Goal: Feedback & Contribution: Contribute content

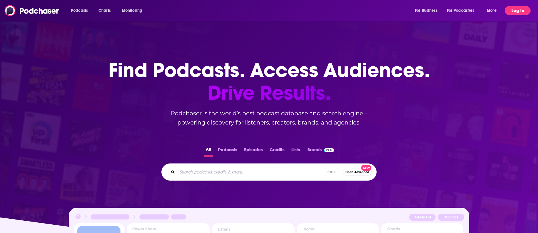
click at [521, 12] on button "Log In" at bounding box center [518, 10] width 26 height 9
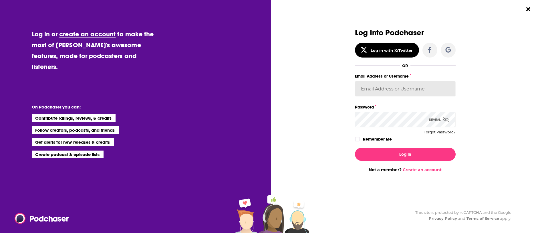
click at [431, 88] on input "Email Address or Username" at bounding box center [405, 88] width 101 height 15
type input "[PERSON_NAME][EMAIL_ADDRESS][PERSON_NAME][DOMAIN_NAME]"
click at [355, 148] on button "Log In" at bounding box center [405, 154] width 101 height 13
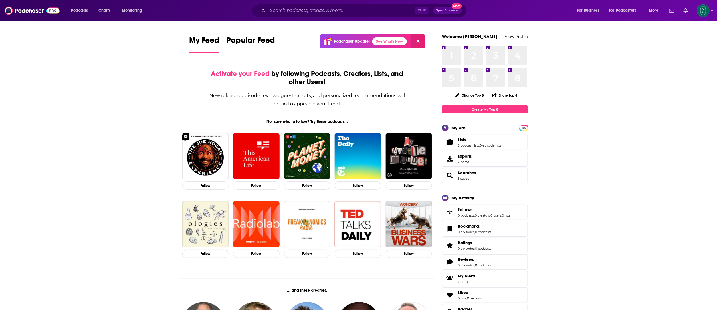
drag, startPoint x: 540, startPoint y: 1, endPoint x: 564, endPoint y: 132, distance: 133.2
click at [328, 13] on input "Search podcasts, credits, & more..." at bounding box center [341, 10] width 148 height 9
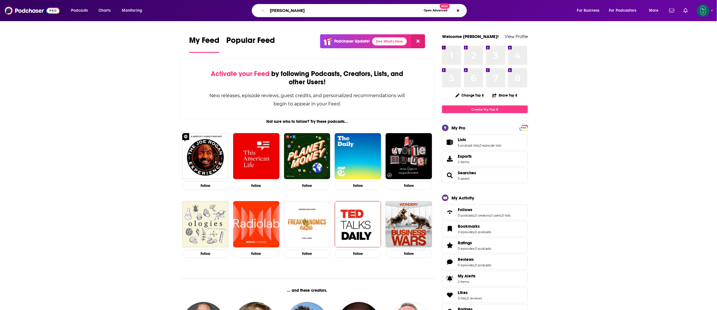
type input "[PERSON_NAME]"
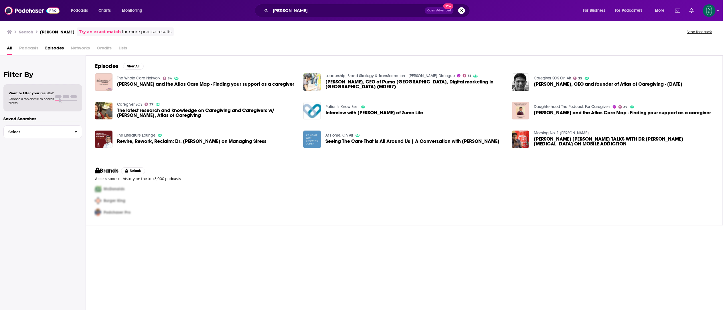
click at [538, 10] on div "Podcasts Charts Monitoring [PERSON_NAME] Open Advanced New For Business For Pod…" at bounding box center [361, 10] width 723 height 21
click at [538, 10] on icon "Show profile menu" at bounding box center [718, 10] width 2 height 3
click at [538, 71] on span "My Creators" at bounding box center [683, 70] width 21 height 4
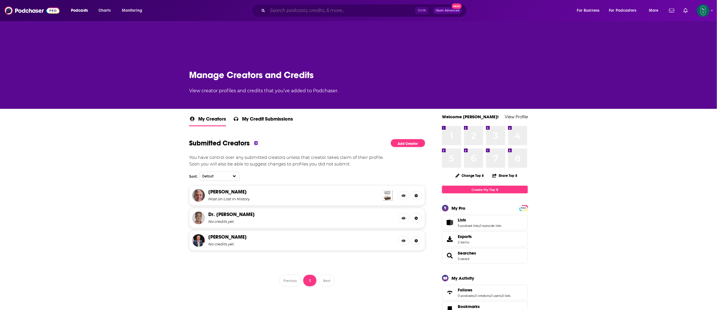
click at [331, 10] on input "Search podcasts, credits, & more..." at bounding box center [341, 10] width 148 height 9
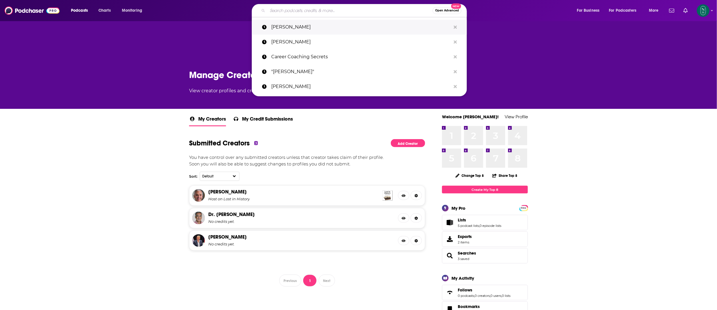
click at [301, 30] on p "[PERSON_NAME]" at bounding box center [361, 27] width 180 height 15
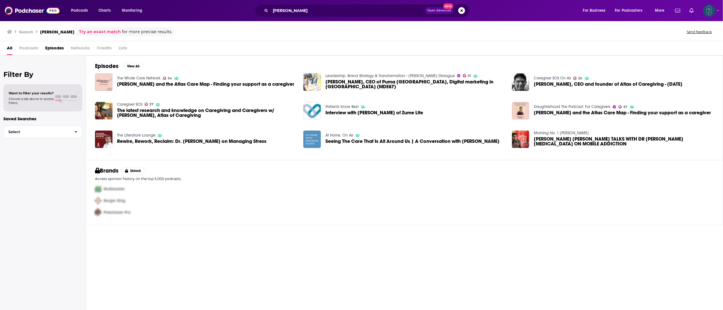
click at [538, 8] on div "Show profile menu" at bounding box center [718, 11] width 2 height 7
click at [538, 70] on span "My Creators" at bounding box center [683, 70] width 21 height 4
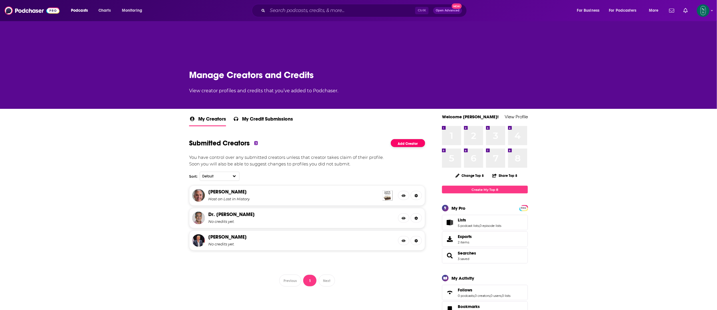
click at [420, 141] on link "Add Creator" at bounding box center [408, 143] width 34 height 8
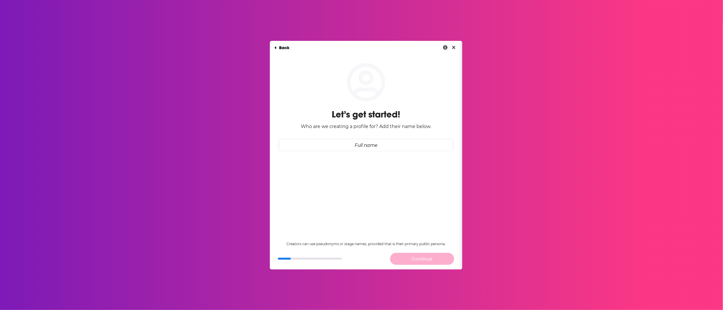
click at [372, 147] on input "Full name" at bounding box center [366, 145] width 174 height 12
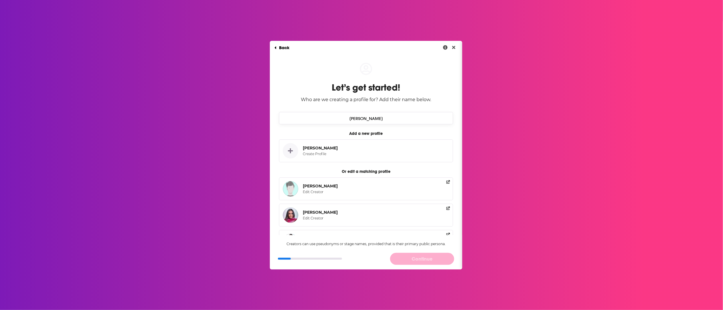
type input "[PERSON_NAME]"
click at [320, 155] on div "Create Profile" at bounding box center [319, 154] width 33 height 5
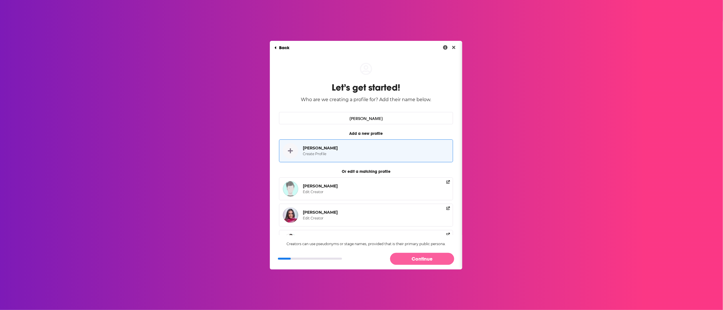
click at [433, 233] on button "Continue" at bounding box center [422, 259] width 64 height 12
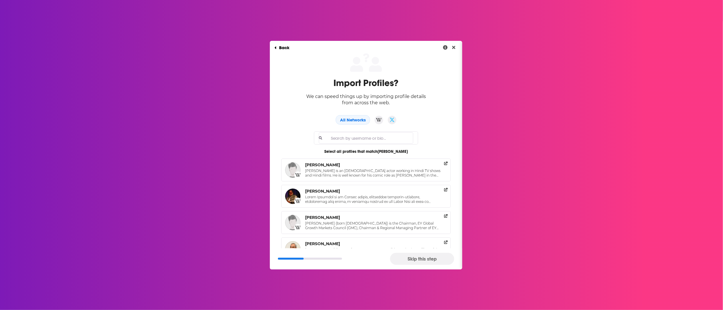
click at [424, 233] on button "Skip this step" at bounding box center [422, 259] width 64 height 12
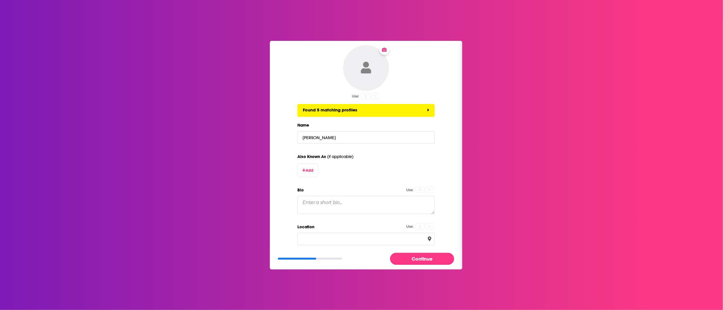
scroll to position [17, 0]
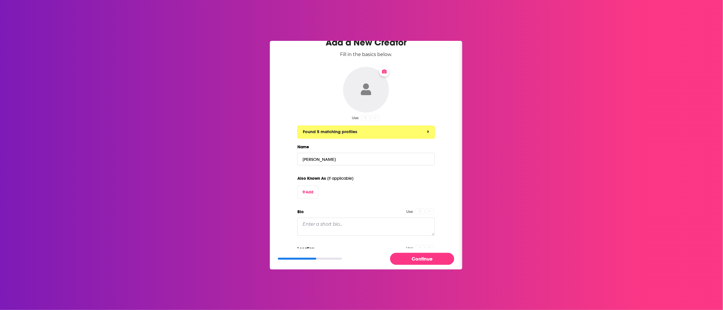
click at [426, 135] on button "Found 5 matching profiles" at bounding box center [365, 132] width 137 height 13
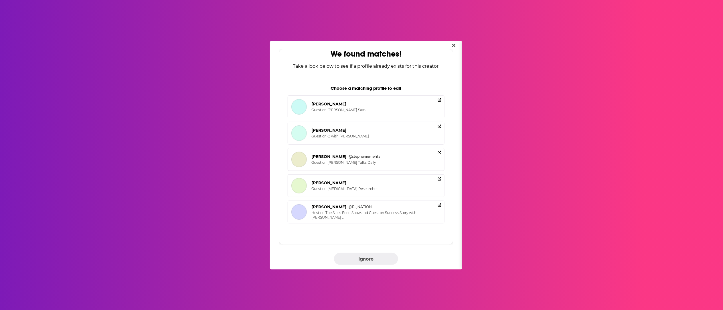
scroll to position [0, 0]
click at [368, 233] on button "Ignore" at bounding box center [366, 259] width 64 height 12
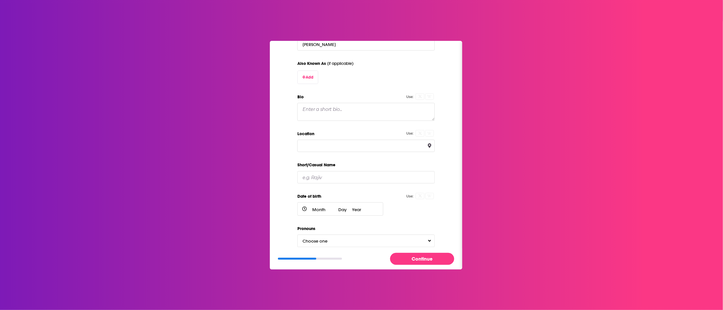
scroll to position [113, 0]
click at [376, 146] on input "Location" at bounding box center [365, 144] width 137 height 12
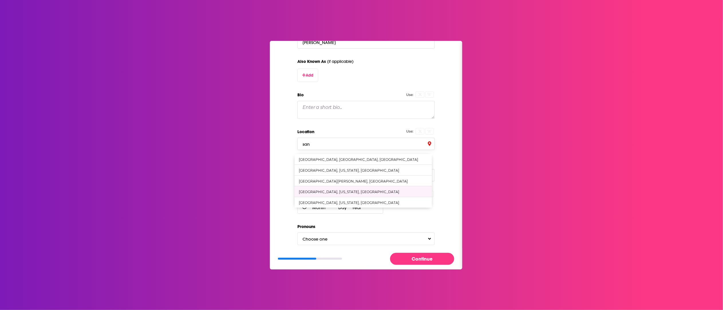
click at [373, 193] on div "[GEOGRAPHIC_DATA], [US_STATE], [GEOGRAPHIC_DATA]" at bounding box center [362, 192] width 137 height 11
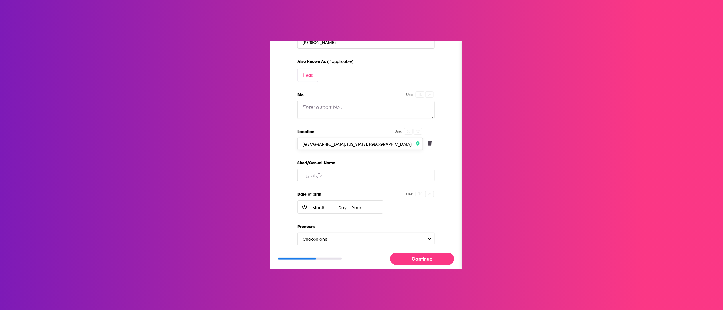
type input "[GEOGRAPHIC_DATA], [US_STATE], [GEOGRAPHIC_DATA]"
click at [336, 176] on input "Short/Casual Name" at bounding box center [365, 175] width 137 height 12
click at [453, 173] on div "Dialog" at bounding box center [540, 95] width 174 height 307
click at [426, 233] on button "Choose one" at bounding box center [365, 239] width 137 height 12
click at [390, 220] on div "He / Him" at bounding box center [366, 217] width 136 height 10
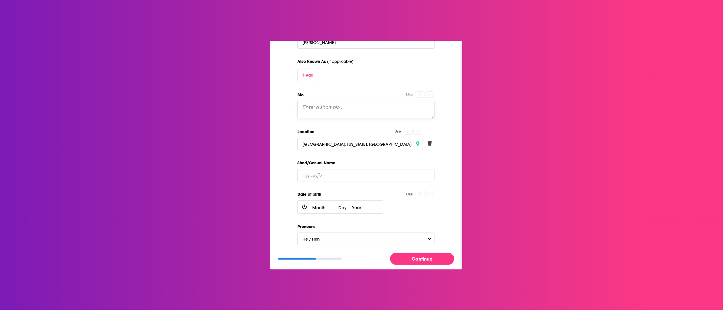
click at [367, 110] on textarea "Bio" at bounding box center [365, 110] width 137 height 18
click at [346, 108] on textarea "Bio" at bounding box center [365, 110] width 137 height 18
paste textarea "L ipsum dolor sit ametcon ad elit sedd, eiusmod temporin, utl etdo mag al enim …"
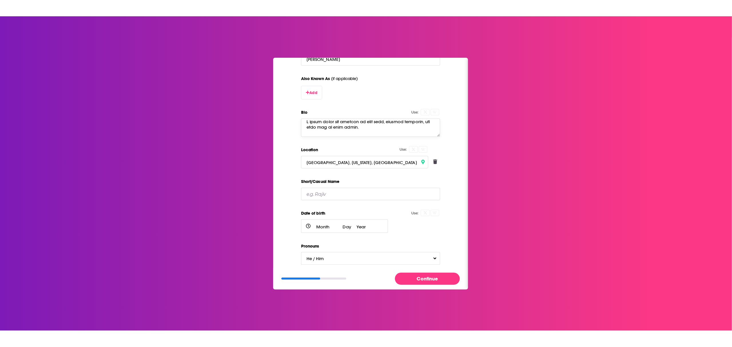
scroll to position [0, 0]
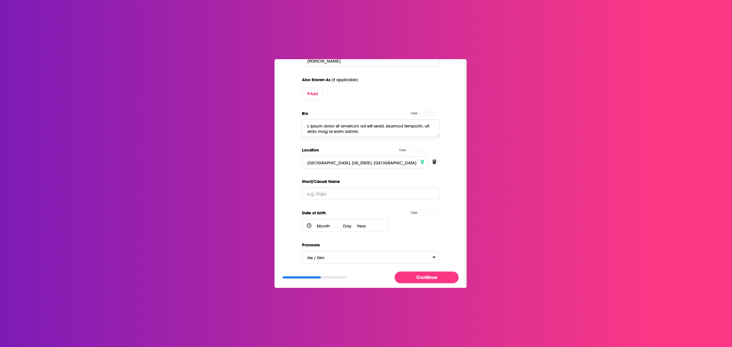
click at [408, 128] on textarea "Bio" at bounding box center [370, 129] width 137 height 18
click at [306, 127] on textarea "Bio" at bounding box center [370, 129] width 137 height 18
click at [385, 134] on textarea "Bio" at bounding box center [370, 129] width 137 height 18
click at [393, 134] on textarea "Bio" at bounding box center [370, 129] width 137 height 18
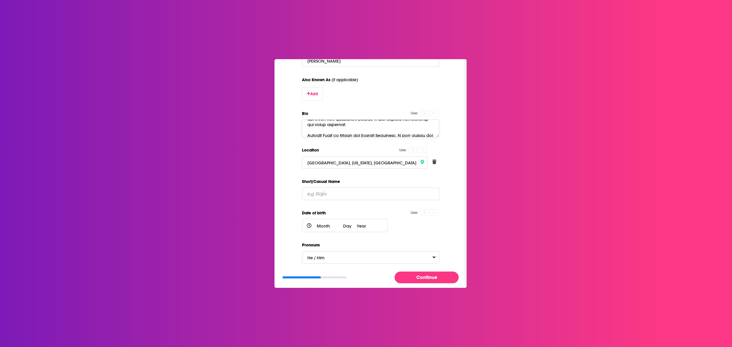
scroll to position [50, 0]
click at [402, 129] on textarea "Bio" at bounding box center [370, 129] width 137 height 18
click at [415, 133] on textarea "Bio" at bounding box center [370, 129] width 137 height 18
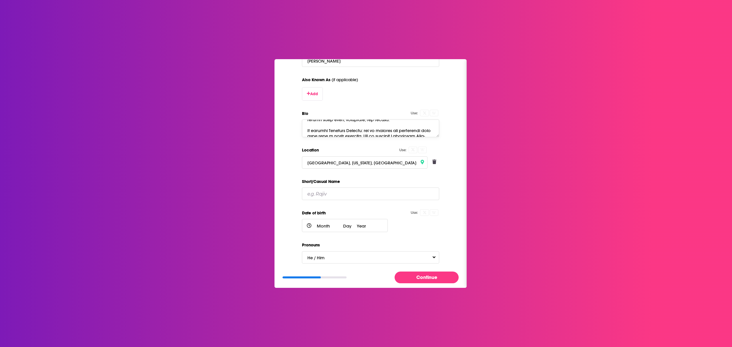
click at [311, 128] on textarea "Bio" at bounding box center [370, 129] width 137 height 18
click at [408, 136] on textarea "Bio" at bounding box center [370, 129] width 137 height 18
click at [424, 122] on textarea "Bio" at bounding box center [370, 129] width 137 height 18
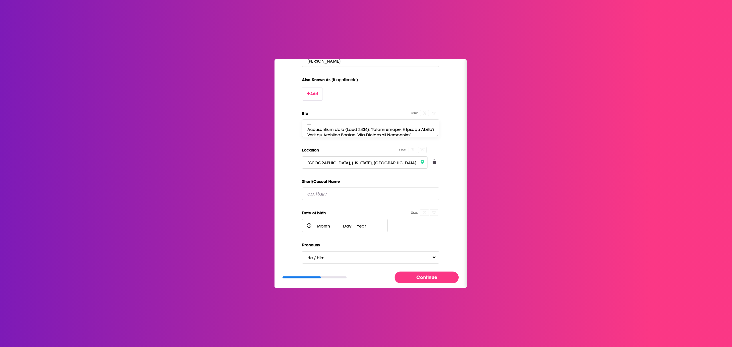
type textarea "Lorem ipsumd sitam con adipisc el sedd eius, tempori utlabore, etd magn ali en …"
click at [430, 233] on button "Continue" at bounding box center [427, 278] width 64 height 12
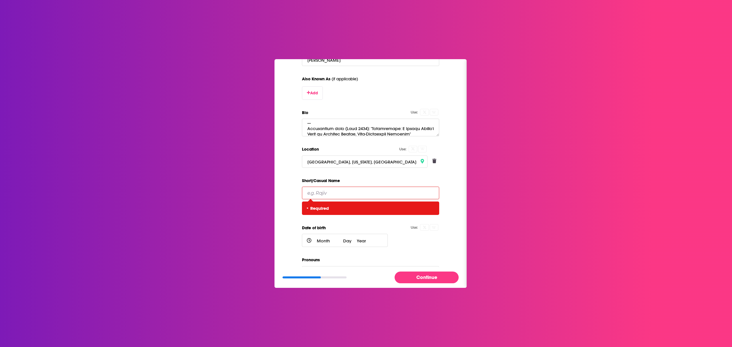
click at [316, 192] on input "Short/Casual Name" at bounding box center [370, 193] width 137 height 12
type input "Rajiv"
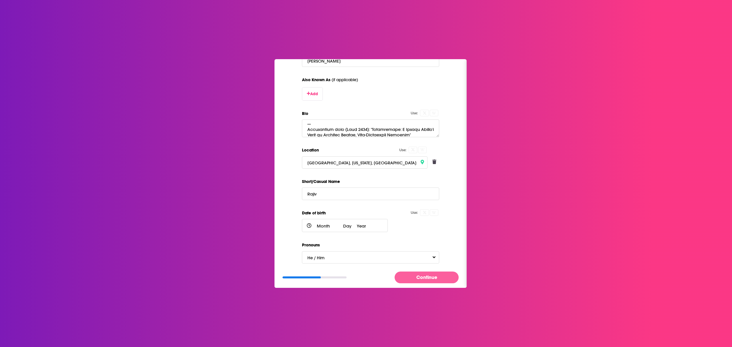
click at [439, 233] on button "Continue" at bounding box center [427, 278] width 64 height 12
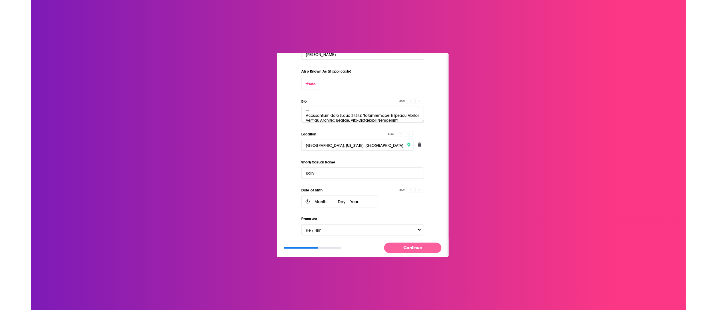
scroll to position [0, 0]
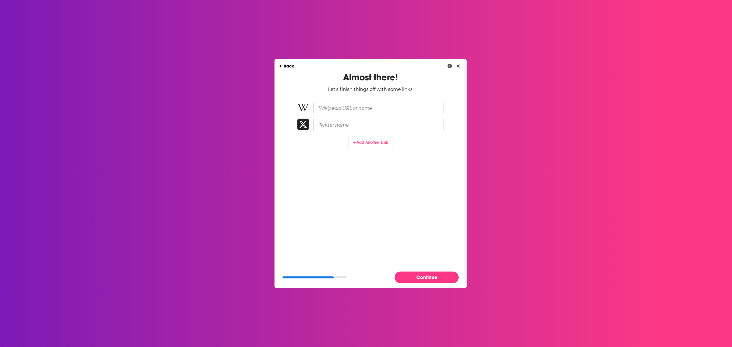
click at [376, 146] on button "Add Another Link" at bounding box center [370, 142] width 45 height 13
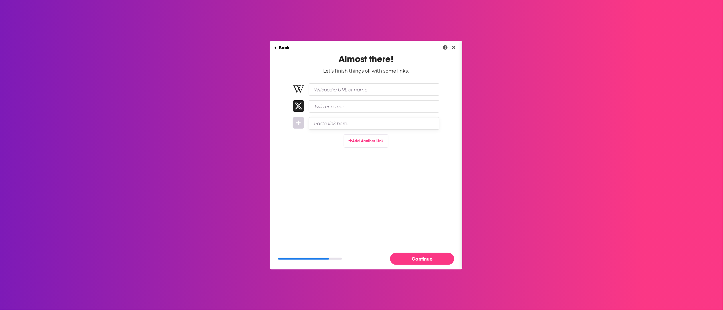
click at [331, 124] on input "Paste link here..." at bounding box center [374, 123] width 130 height 12
paste input "[URL][DOMAIN_NAME]"
type input "[URL][DOMAIN_NAME]"
click at [436, 233] on button "Continue" at bounding box center [422, 259] width 64 height 12
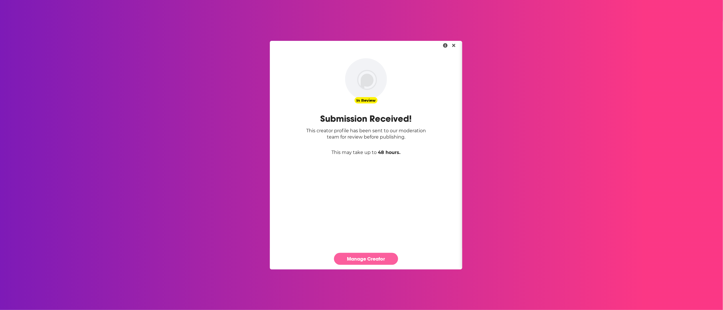
click at [380, 233] on link "Manage Creator" at bounding box center [366, 259] width 64 height 12
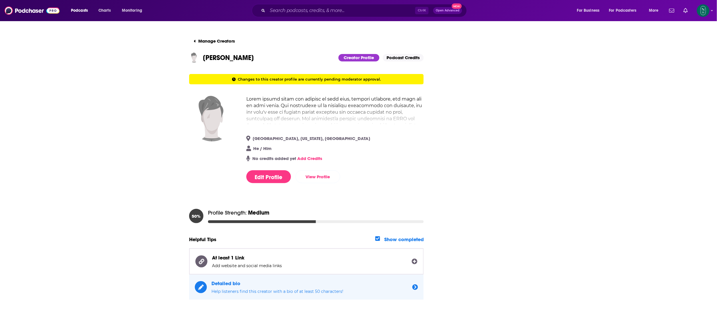
click at [210, 126] on img at bounding box center [212, 119] width 46 height 46
click at [215, 120] on img at bounding box center [212, 119] width 46 height 46
drag, startPoint x: 215, startPoint y: 120, endPoint x: 209, endPoint y: 102, distance: 18.6
click at [209, 102] on img at bounding box center [212, 119] width 46 height 46
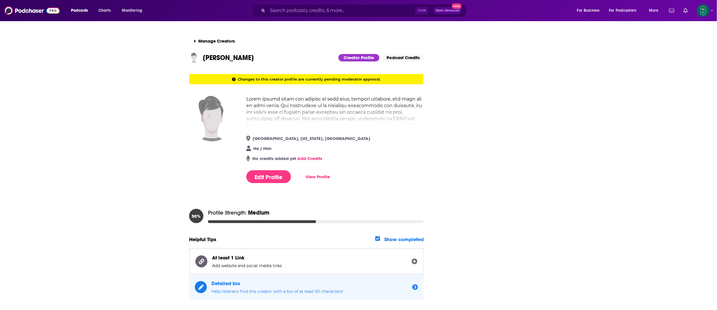
click at [213, 124] on img at bounding box center [212, 119] width 46 height 46
click at [282, 180] on button "Edit Profile" at bounding box center [268, 176] width 45 height 13
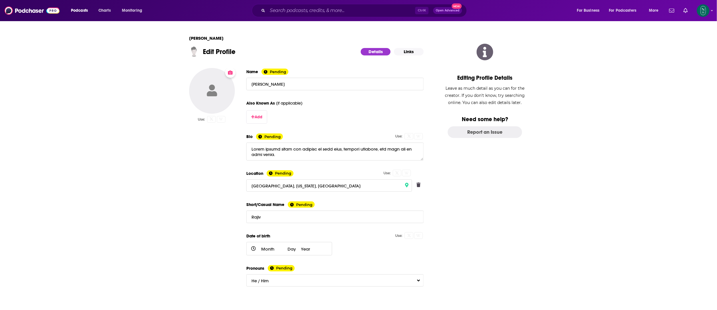
click at [233, 74] on icon "Change Photo" at bounding box center [230, 73] width 5 height 4
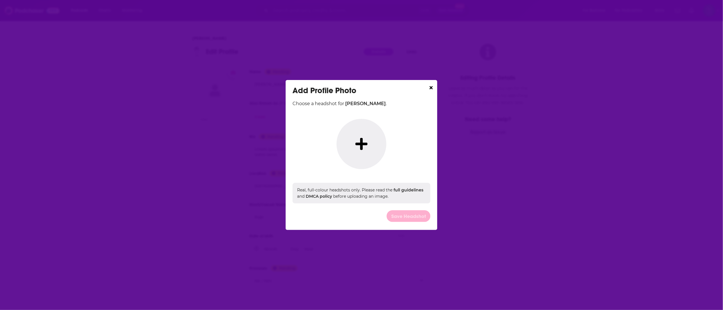
click at [370, 143] on button "Dialog" at bounding box center [361, 144] width 50 height 50
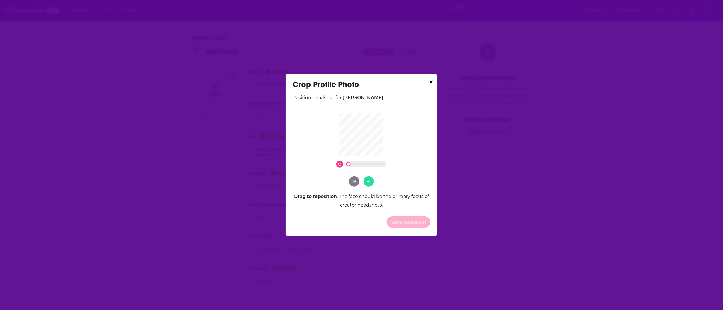
click at [370, 181] on button "Dialog" at bounding box center [368, 181] width 10 height 10
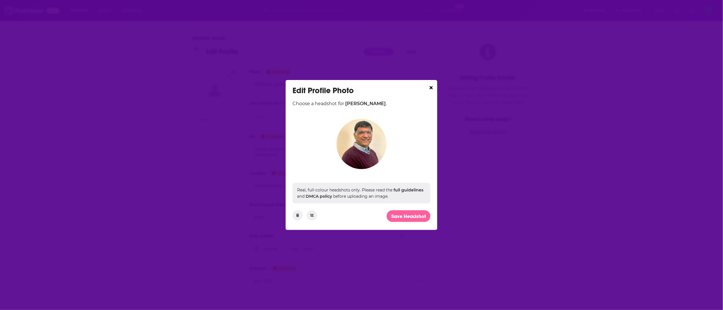
click at [410, 217] on button "Save Headshot" at bounding box center [408, 217] width 44 height 12
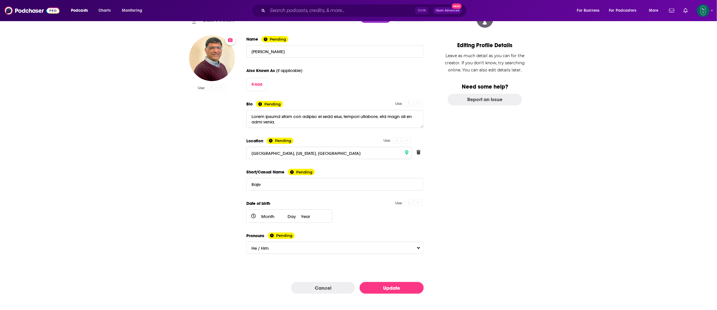
scroll to position [35, 0]
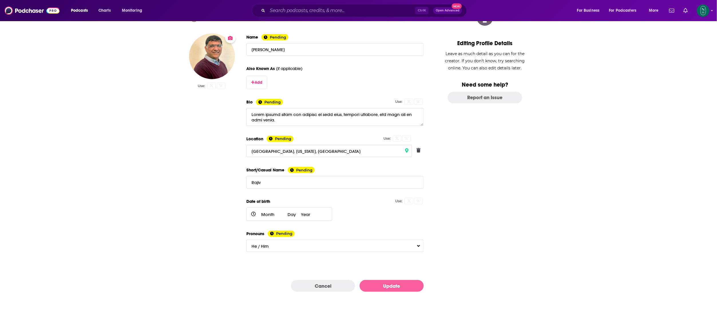
click at [402, 233] on button "Update" at bounding box center [392, 286] width 64 height 12
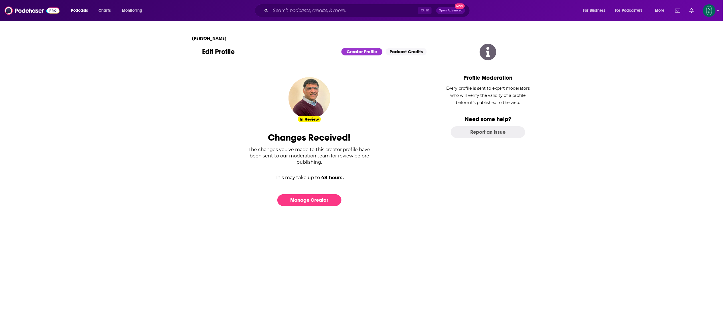
click at [408, 52] on link "Podcast Credits" at bounding box center [406, 51] width 41 height 7
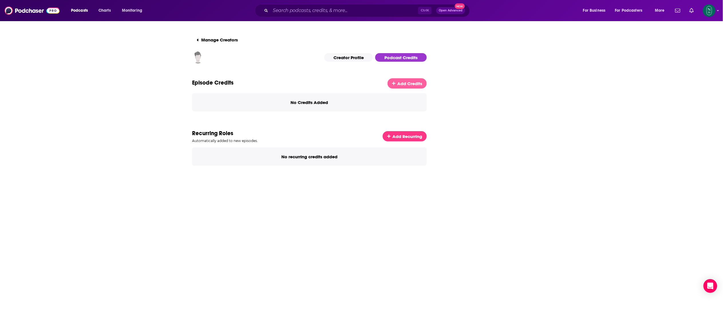
click at [411, 85] on span "Add Credits" at bounding box center [409, 83] width 25 height 5
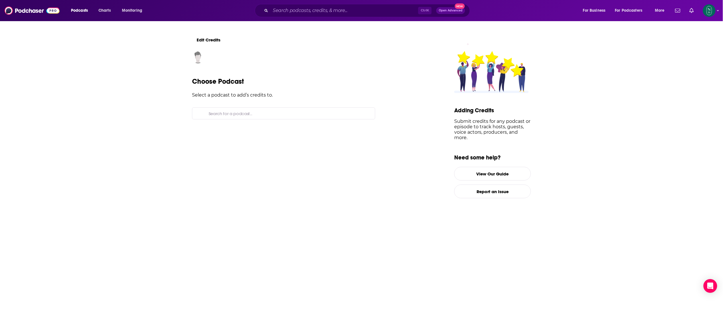
click at [256, 114] on input "Search for a podcast..." at bounding box center [288, 113] width 164 height 11
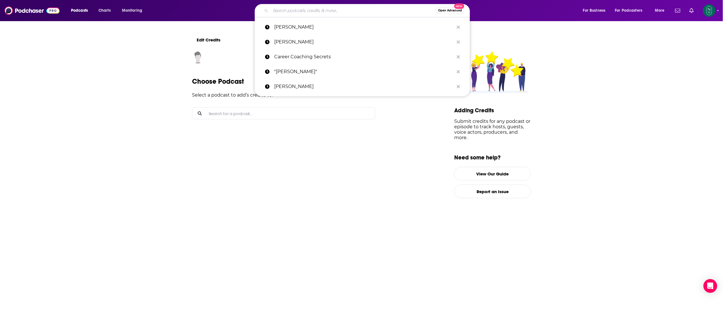
click at [291, 8] on input "Search podcasts, credits, & more..." at bounding box center [352, 10] width 165 height 9
click at [291, 30] on p "[PERSON_NAME]" at bounding box center [364, 27] width 180 height 15
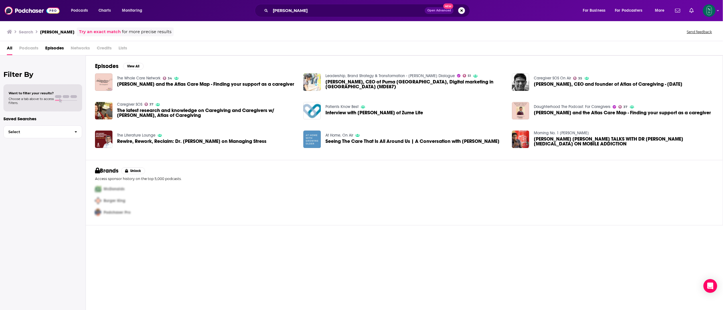
click at [409, 82] on span "[PERSON_NAME], CEO of Puma [GEOGRAPHIC_DATA], Digital marketing in [GEOGRAPHIC_…" at bounding box center [415, 85] width 180 height 10
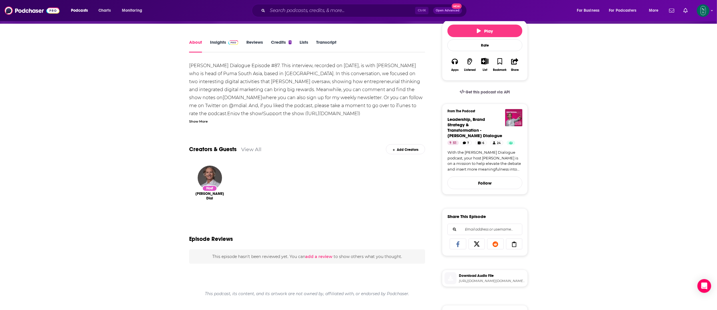
scroll to position [19, 0]
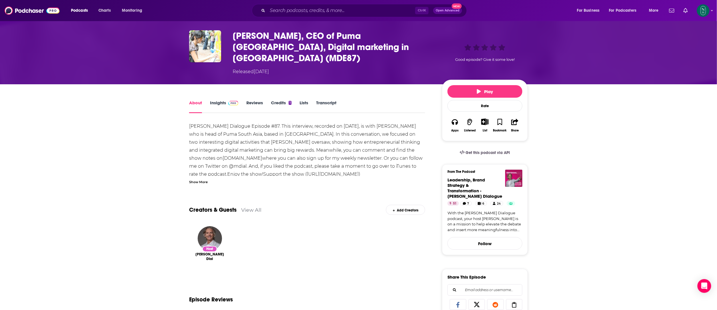
click at [279, 100] on link "Credits 1" at bounding box center [281, 106] width 21 height 13
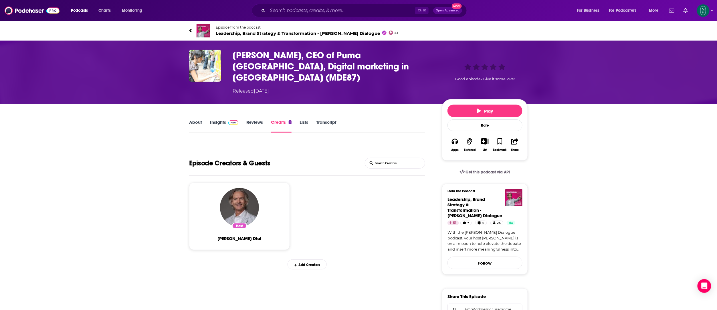
click at [196, 120] on link "About" at bounding box center [195, 126] width 13 height 13
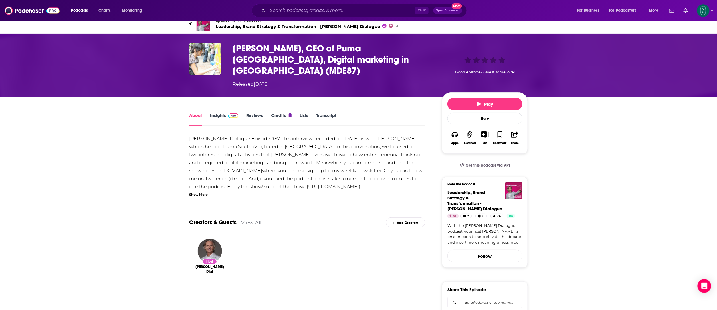
scroll to position [5, 0]
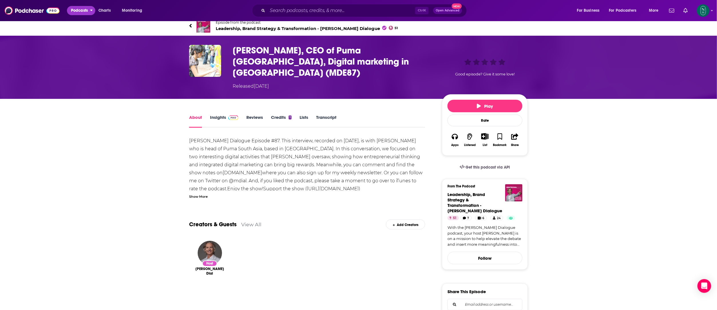
click at [85, 12] on span "Podcasts" at bounding box center [79, 11] width 17 height 8
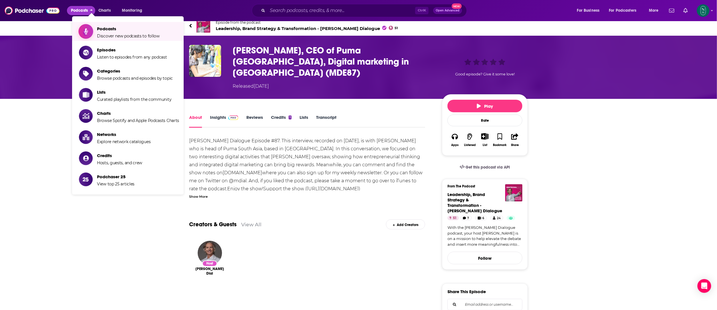
click at [117, 36] on span "Discover new podcasts to follow" at bounding box center [128, 35] width 63 height 5
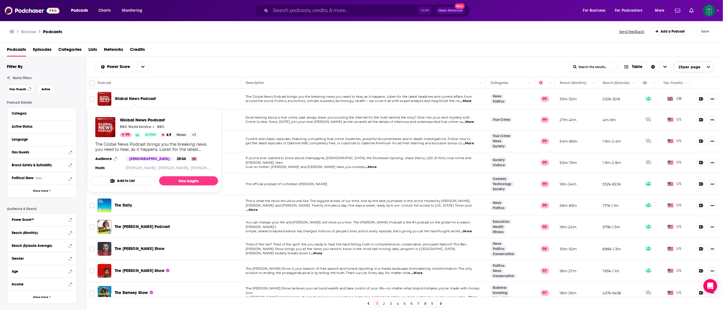
click at [130, 100] on span "Global News Podcast" at bounding box center [135, 98] width 41 height 5
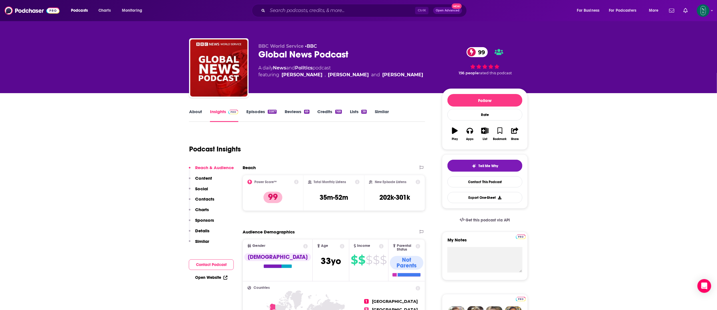
click at [329, 111] on link "Credits 168" at bounding box center [330, 115] width 24 height 13
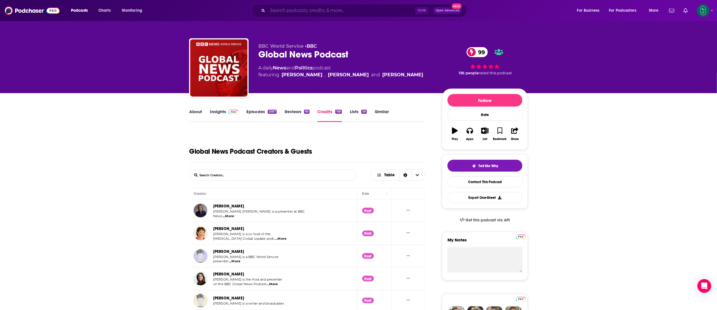
click at [318, 10] on input "Search podcasts, credits, & more..." at bounding box center [341, 10] width 148 height 9
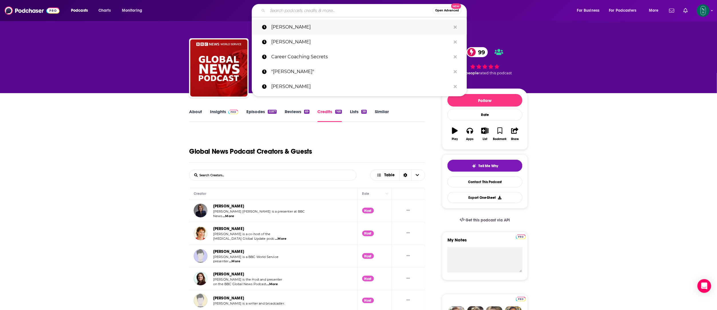
click at [309, 26] on p "[PERSON_NAME]" at bounding box center [361, 27] width 180 height 15
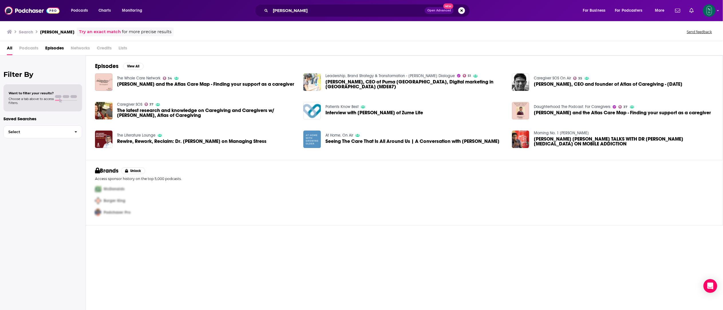
click at [363, 84] on span "[PERSON_NAME], CEO of Puma [GEOGRAPHIC_DATA], Digital marketing in [GEOGRAPHIC_…" at bounding box center [415, 85] width 180 height 10
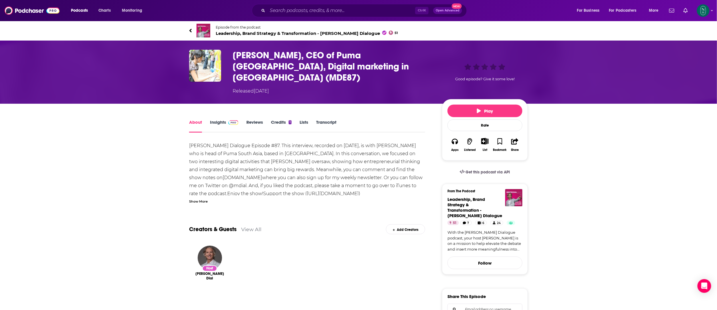
click at [412, 225] on div "Add Creators" at bounding box center [405, 230] width 39 height 10
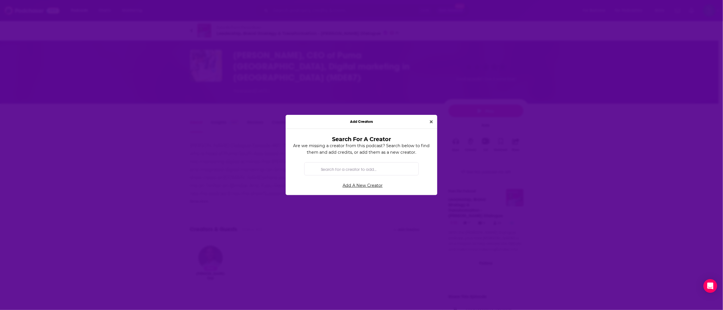
click at [372, 167] on input "Search for a creator to add..." at bounding box center [365, 169] width 95 height 13
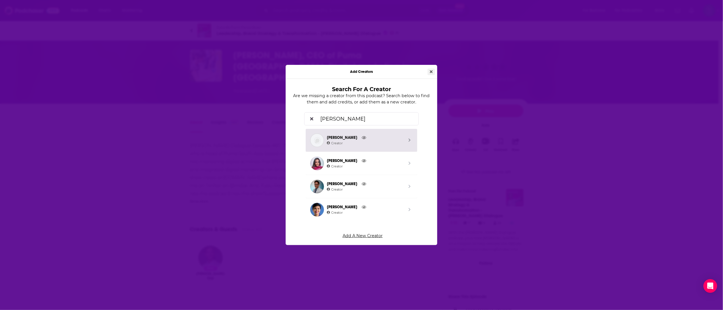
type input "[PERSON_NAME]"
click at [430, 70] on div "Add Creators Search For A Creator Are we missing a creator from this podcast? S…" at bounding box center [361, 155] width 723 height 310
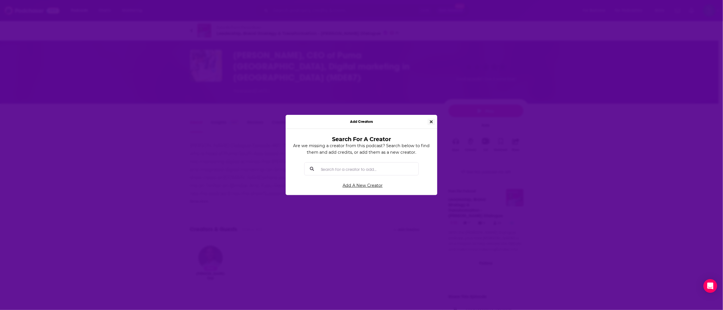
click at [429, 123] on button "Close" at bounding box center [430, 122] width 7 height 7
